Goal: Task Accomplishment & Management: Use online tool/utility

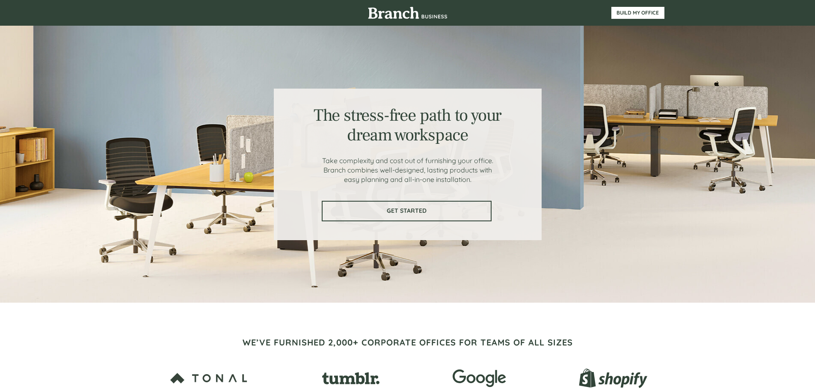
click at [424, 207] on span "GET STARTED" at bounding box center [406, 210] width 168 height 7
click at [393, 207] on span "GET STARTED" at bounding box center [406, 210] width 168 height 7
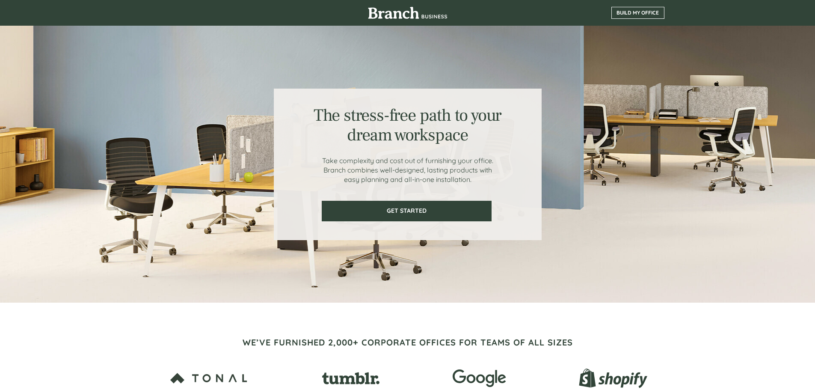
click at [635, 12] on span "BUILD MY OFFICE" at bounding box center [637, 13] width 52 height 6
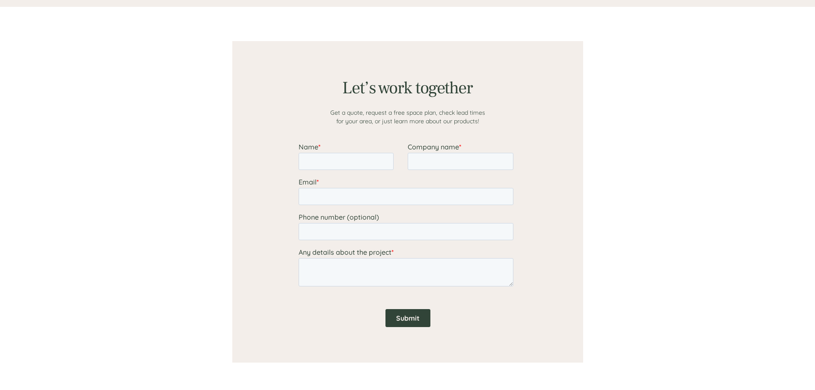
scroll to position [664, 0]
